Goal: Transaction & Acquisition: Purchase product/service

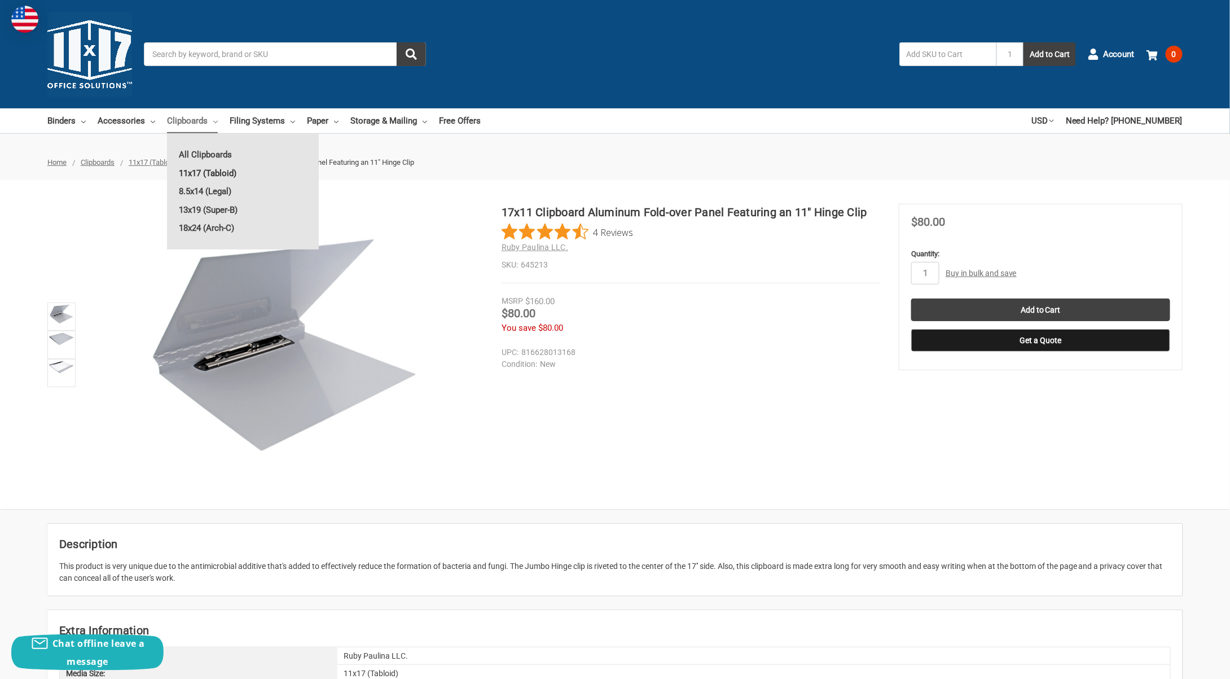
click at [200, 169] on link "11x17 (Tabloid)" at bounding box center [243, 173] width 152 height 18
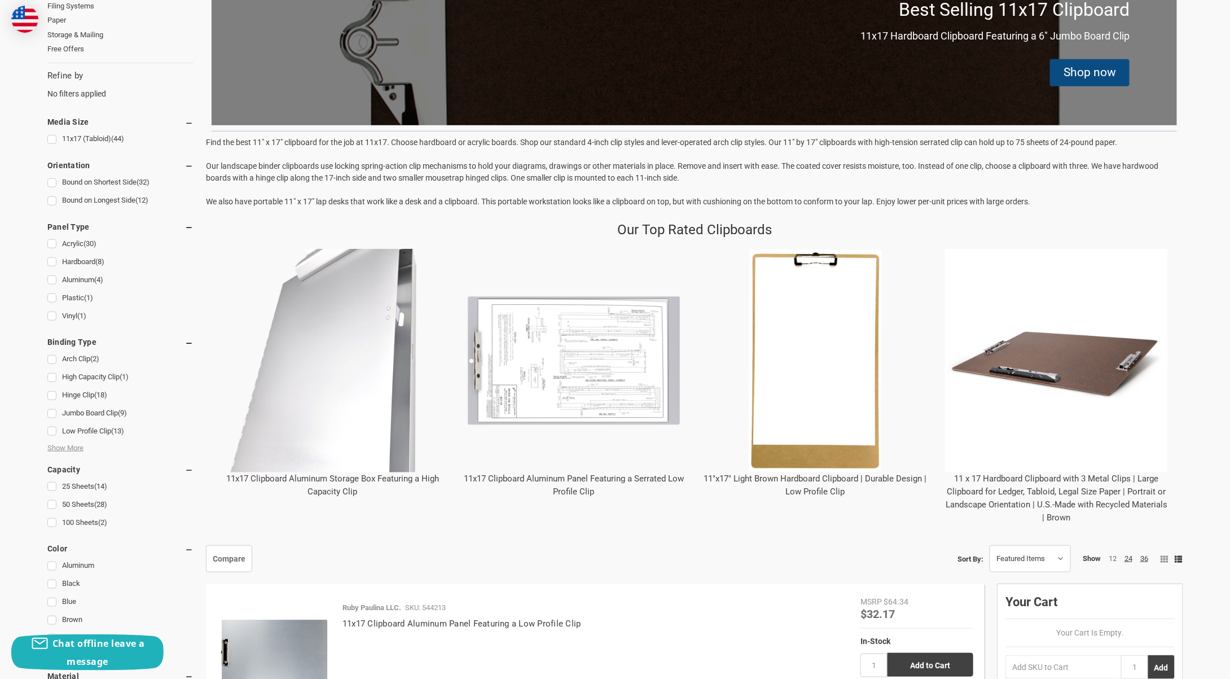
scroll to position [339, 0]
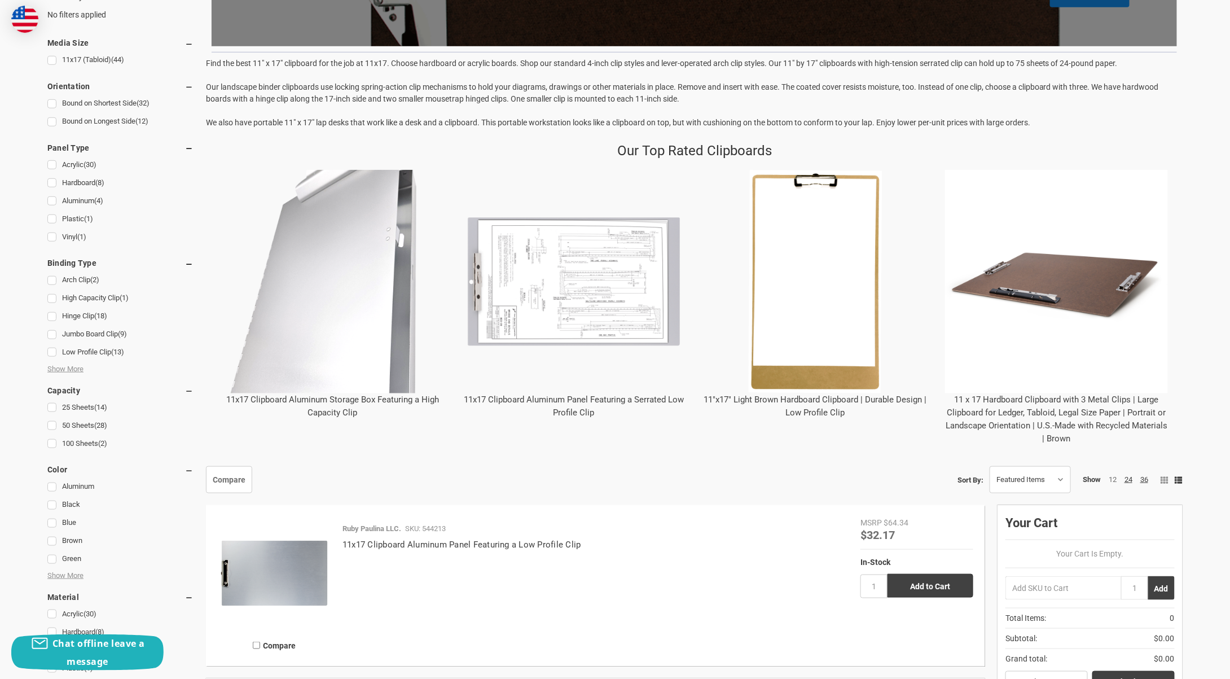
click at [368, 378] on img "11x17 Clipboard Aluminum Storage Box Featuring a High Capacity Clip" at bounding box center [332, 281] width 223 height 223
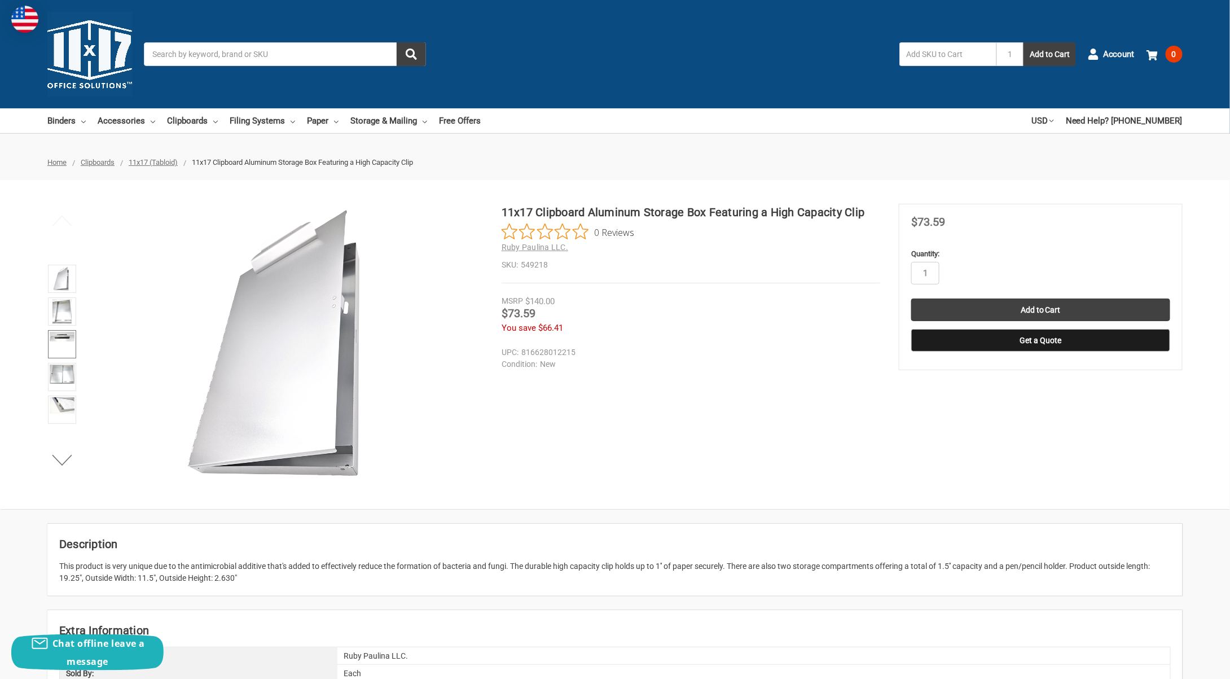
click at [70, 341] on link at bounding box center [62, 344] width 28 height 28
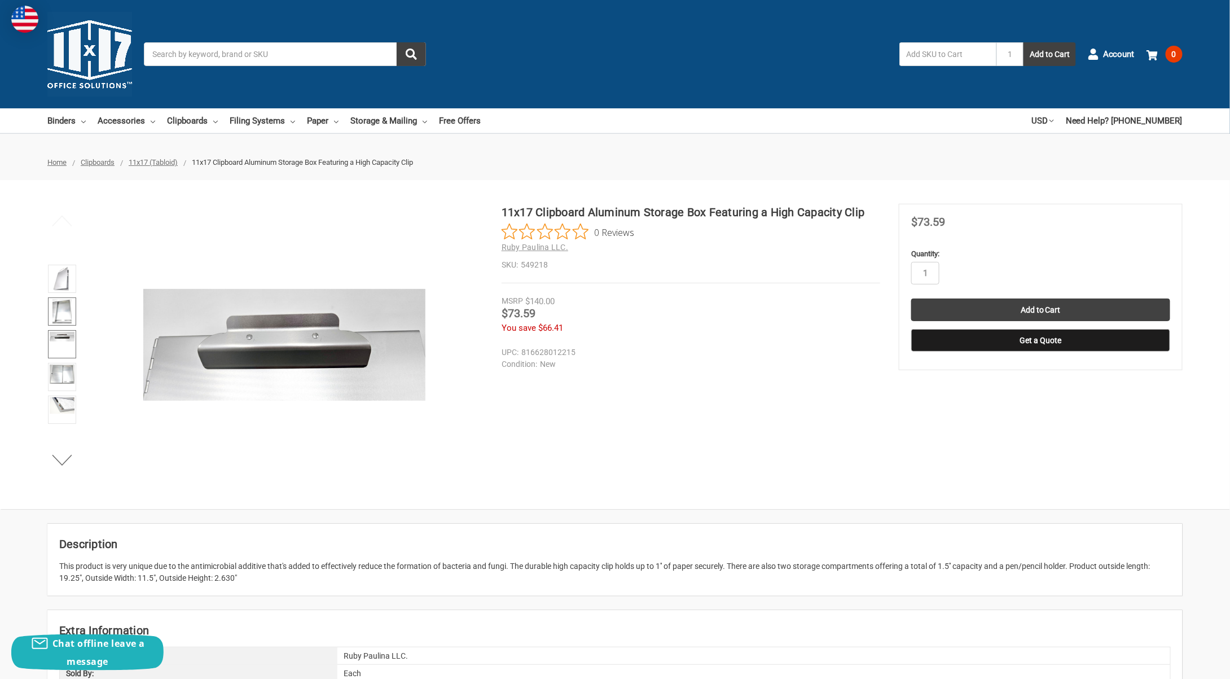
click at [57, 314] on img at bounding box center [61, 311] width 19 height 25
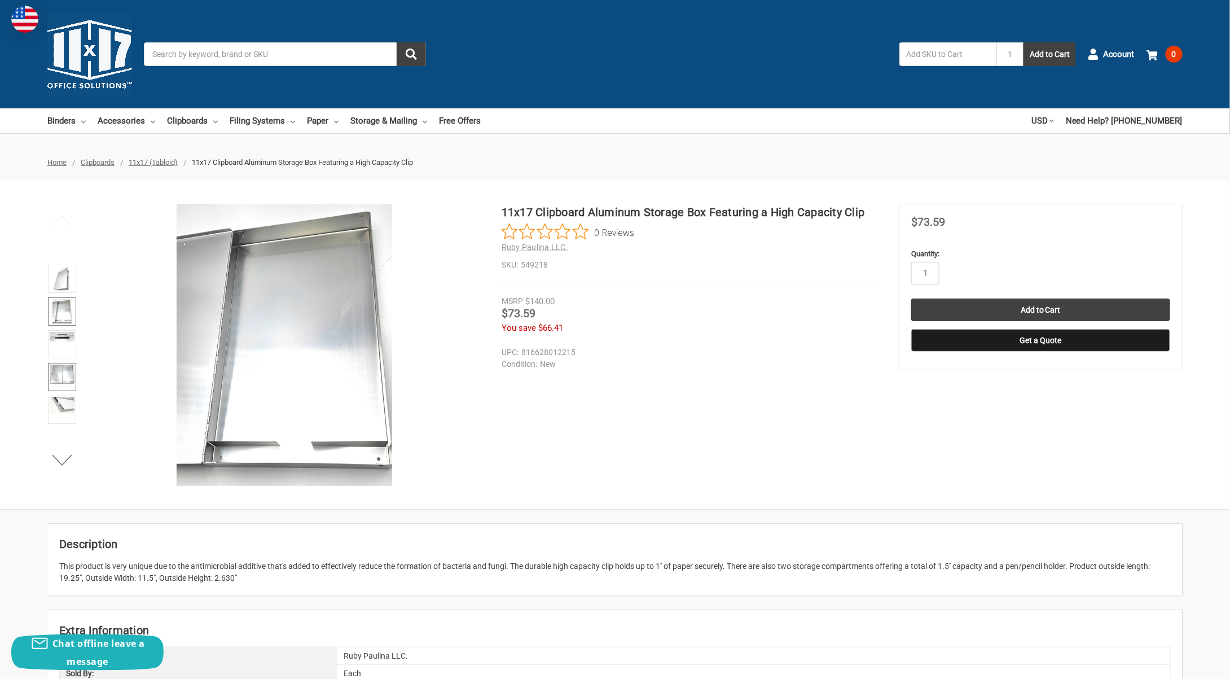
click at [61, 372] on img at bounding box center [62, 374] width 25 height 19
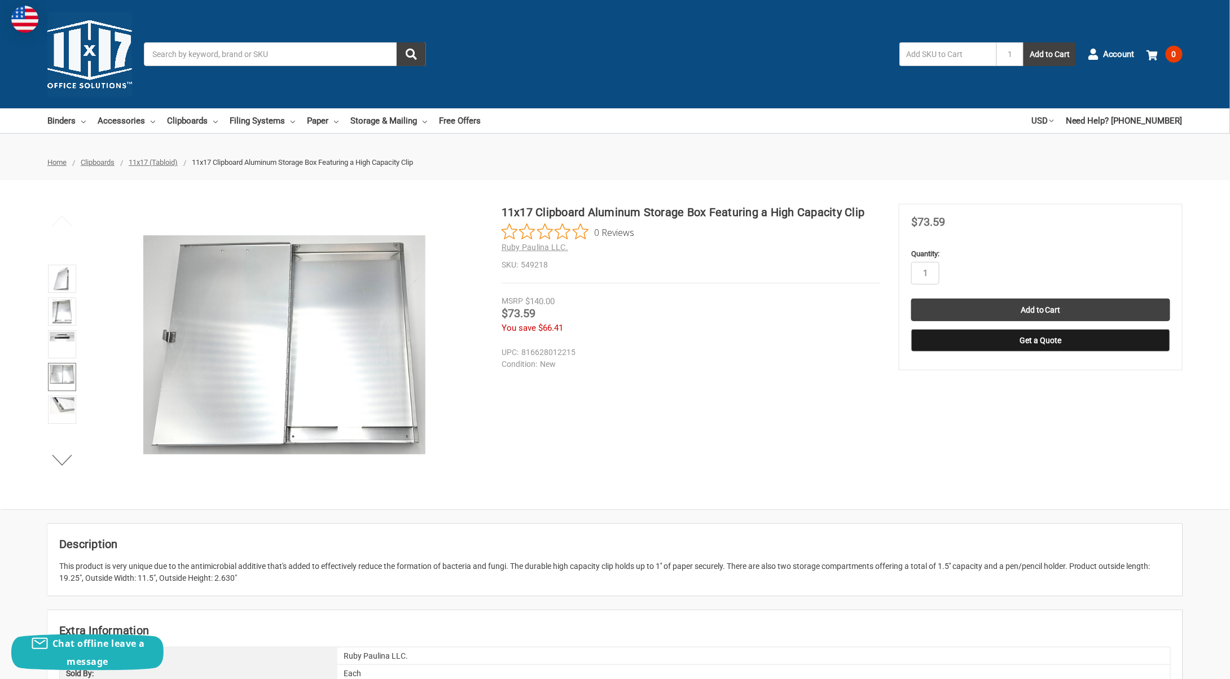
click at [160, 165] on span "11x17 (Tabloid)" at bounding box center [153, 162] width 49 height 8
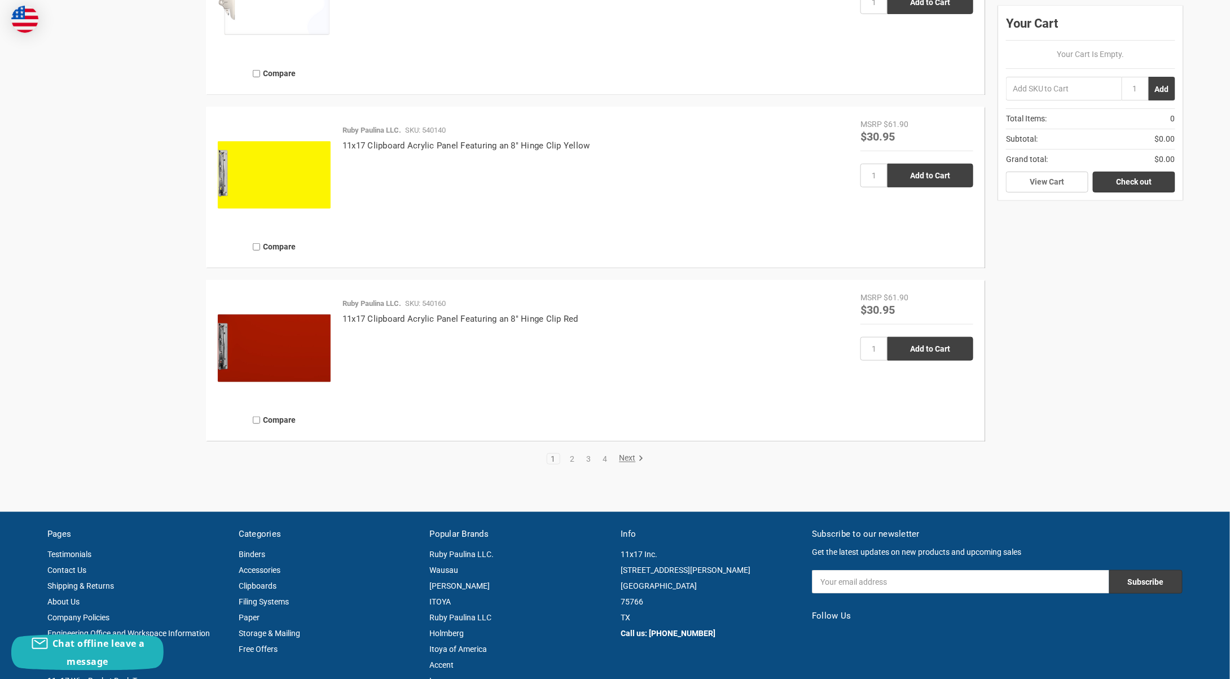
scroll to position [2483, 0]
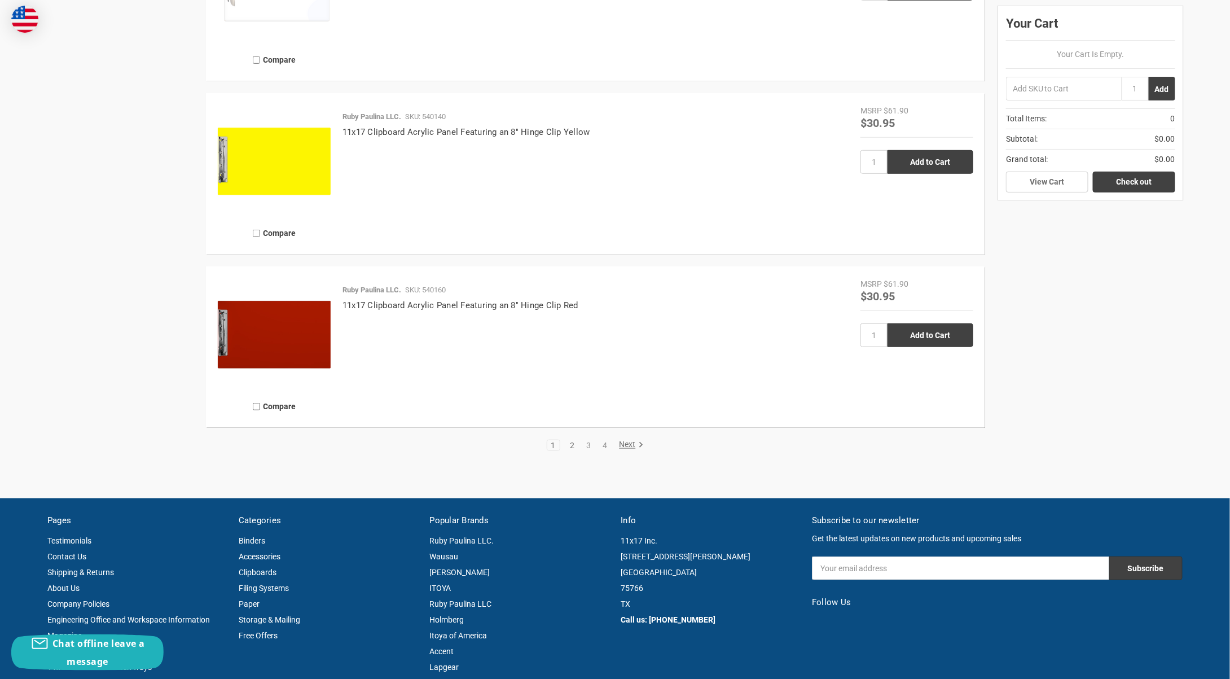
click at [574, 443] on link "2" at bounding box center [573, 445] width 12 height 8
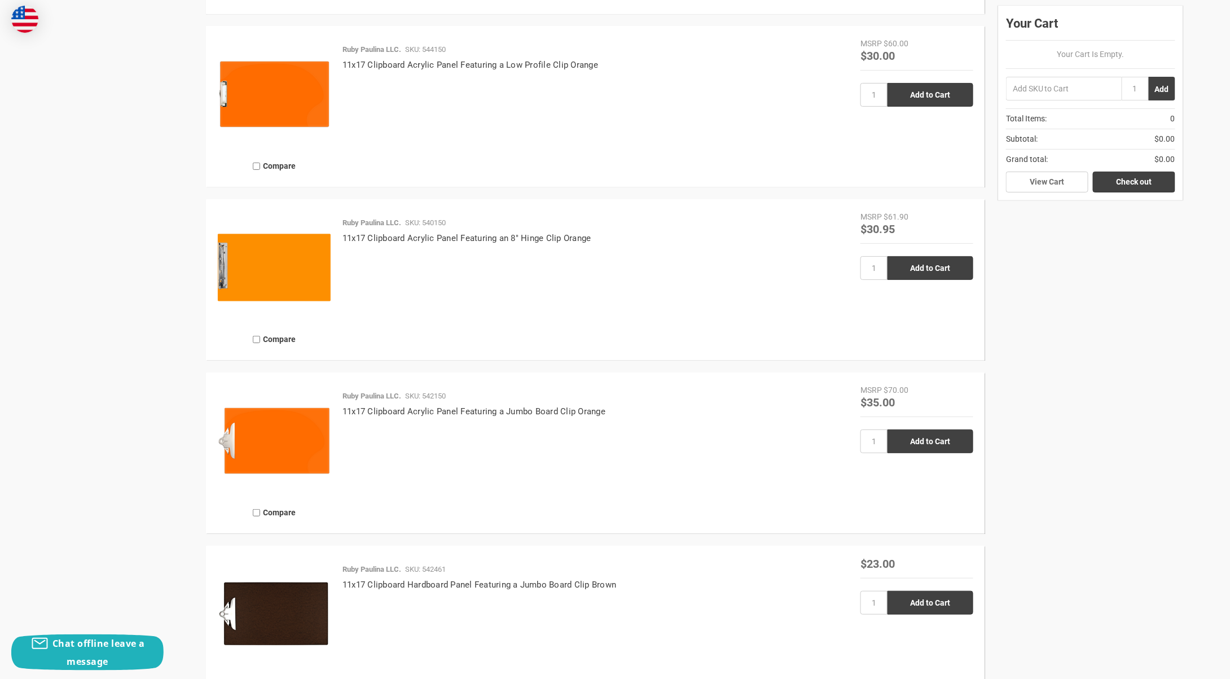
scroll to position [2426, 0]
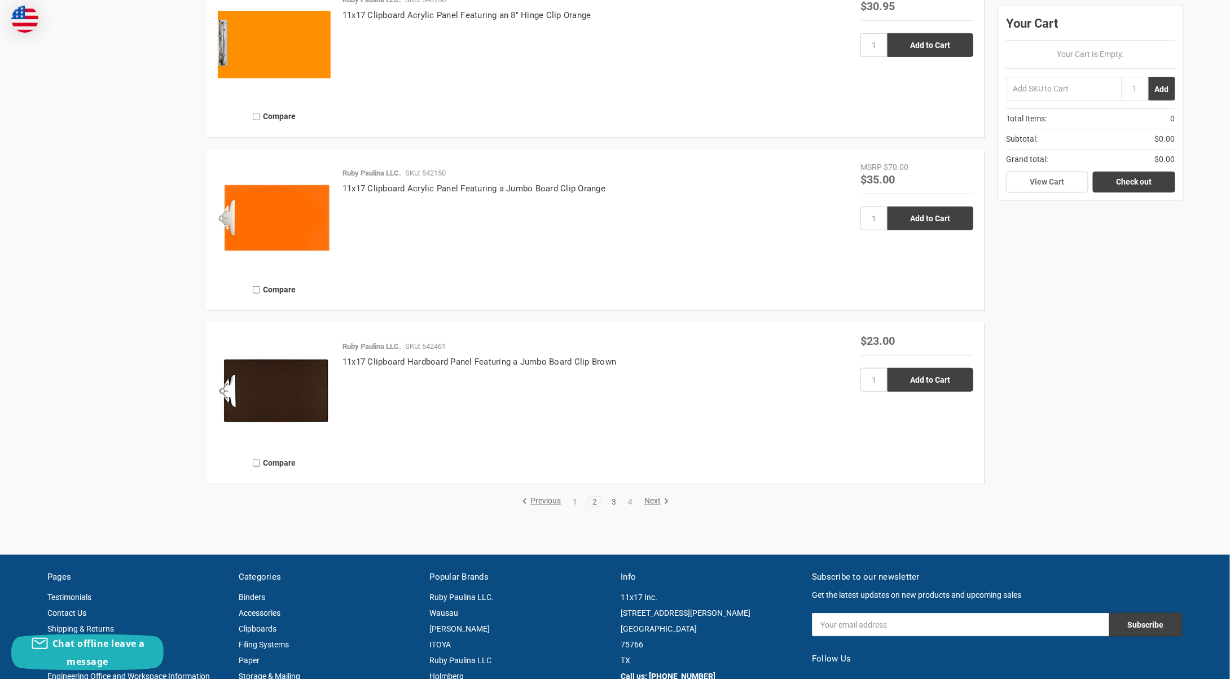
click at [610, 503] on link "3" at bounding box center [614, 502] width 12 height 8
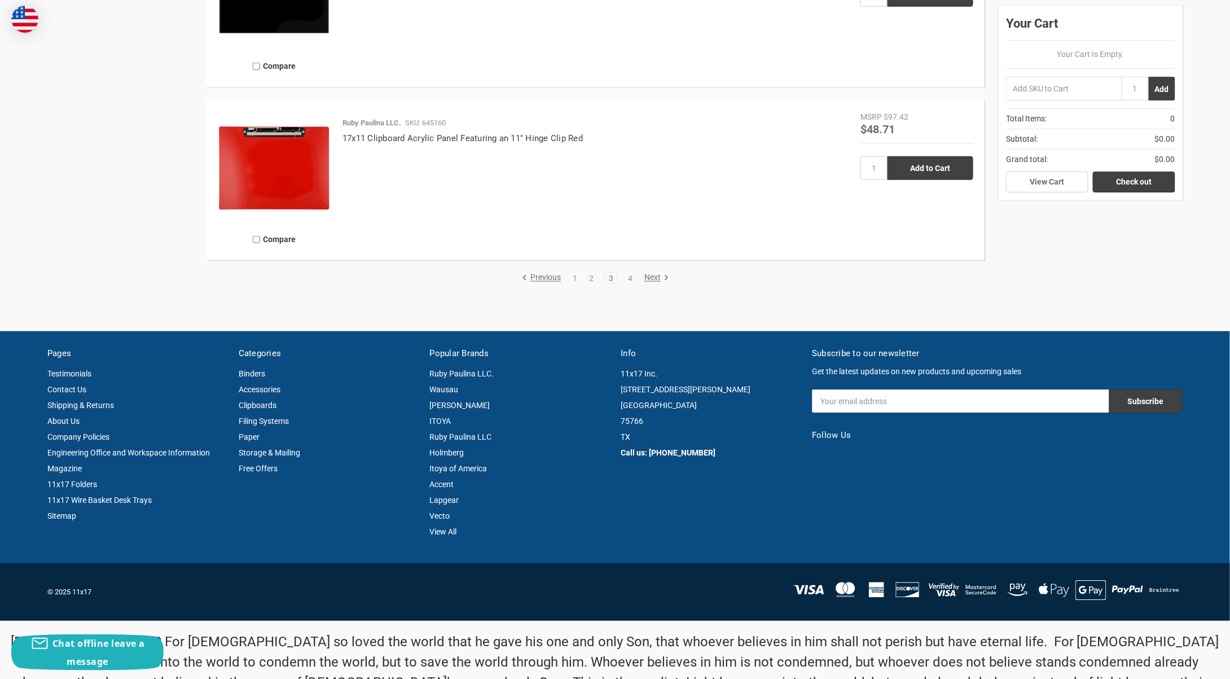
scroll to position [2652, 0]
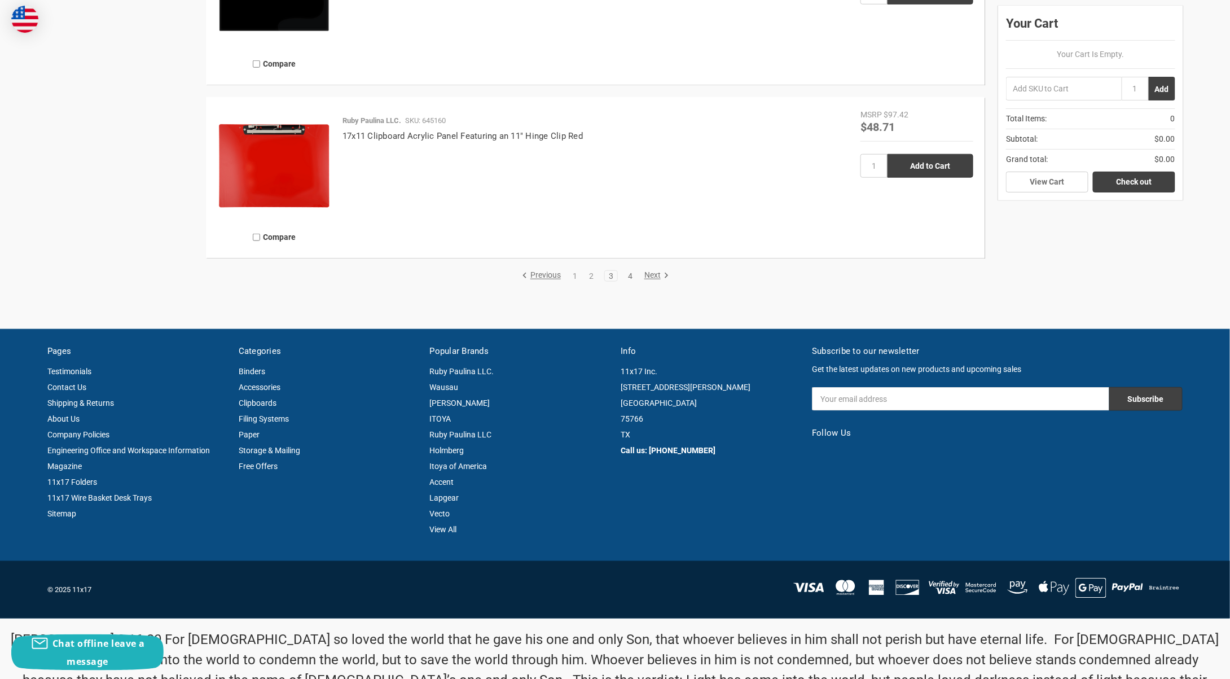
click at [627, 274] on link "4" at bounding box center [630, 276] width 12 height 8
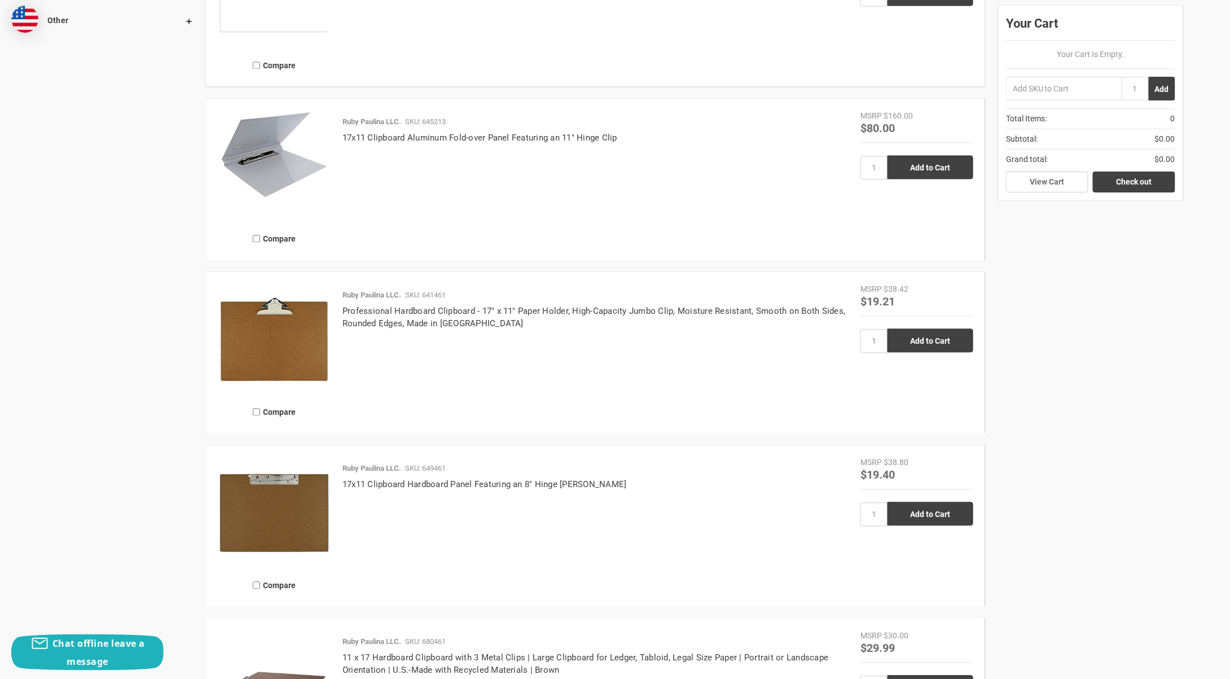
scroll to position [1072, 0]
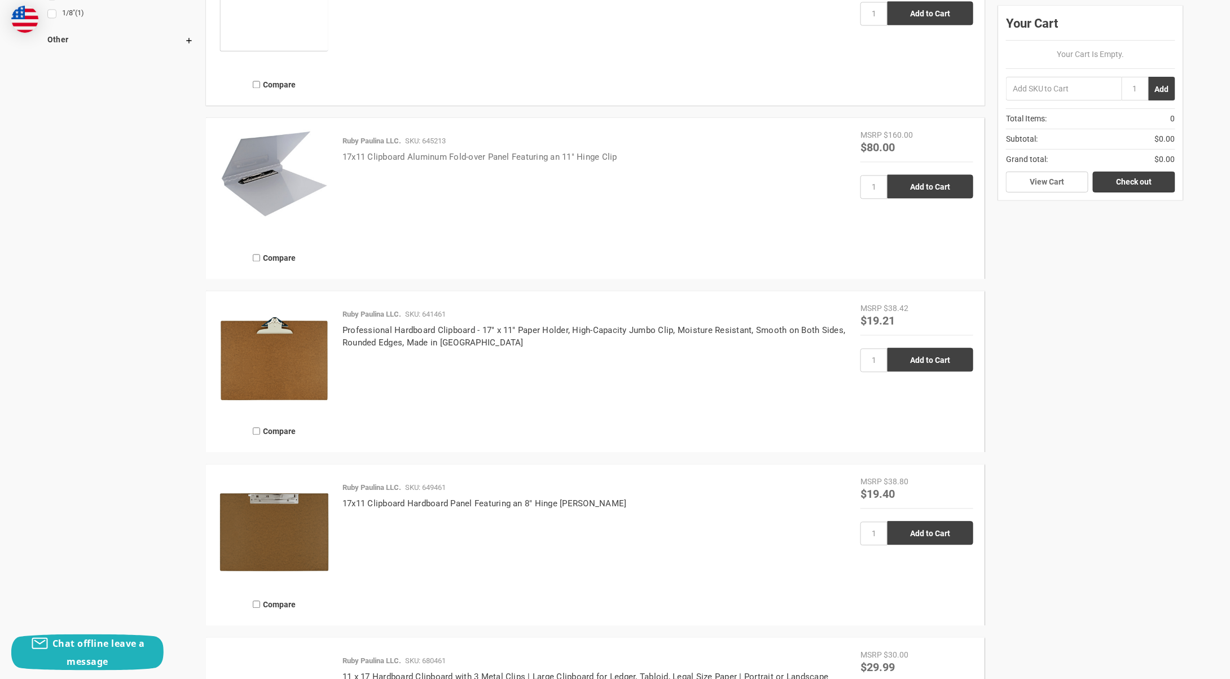
click at [412, 156] on link "17x11 Clipboard Aluminum Fold-over Panel Featuring an 11" Hinge Clip" at bounding box center [480, 157] width 275 height 10
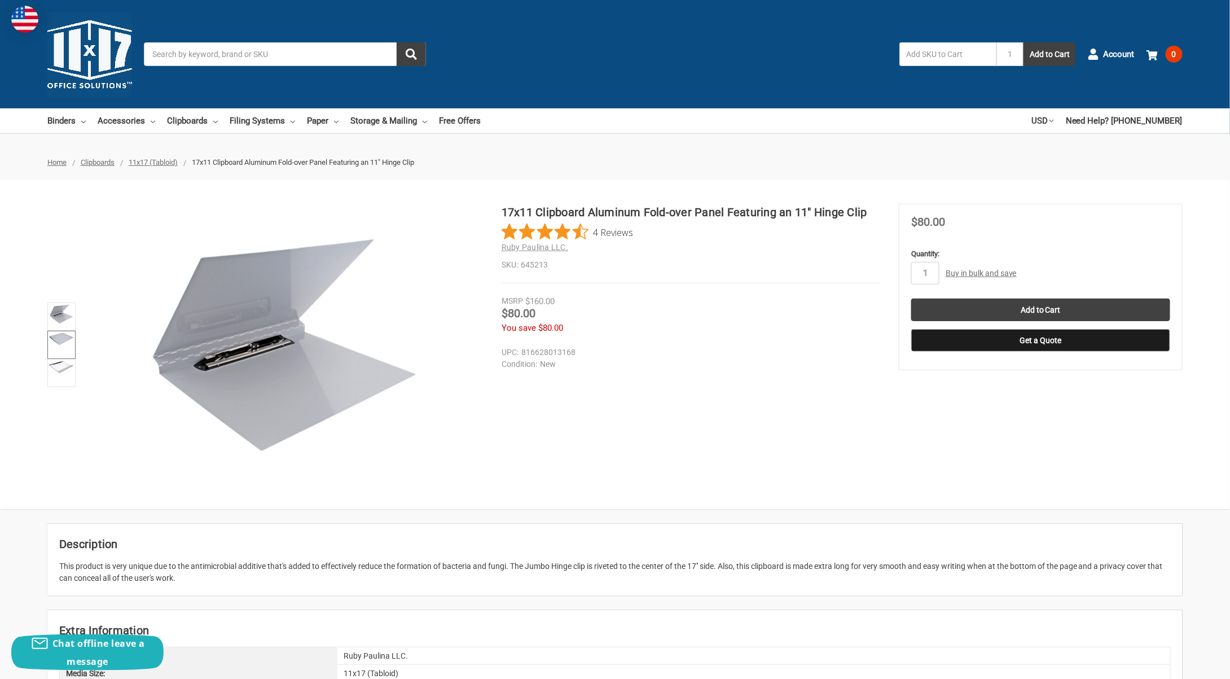
click at [60, 345] on link at bounding box center [61, 345] width 28 height 28
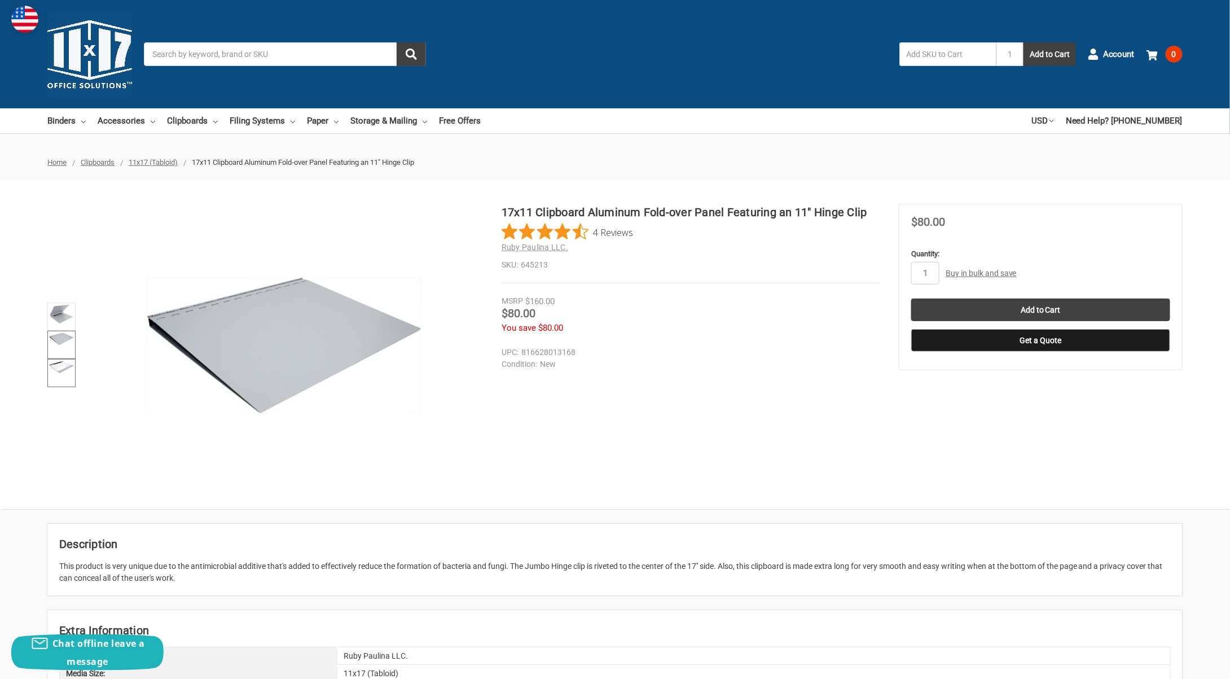
click at [64, 372] on img at bounding box center [61, 367] width 25 height 13
